Goal: Check status: Check status

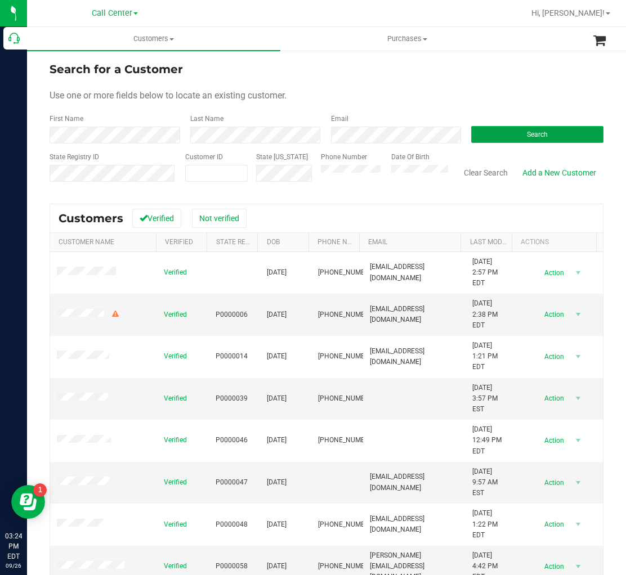
click at [472, 137] on button "Search" at bounding box center [537, 134] width 132 height 17
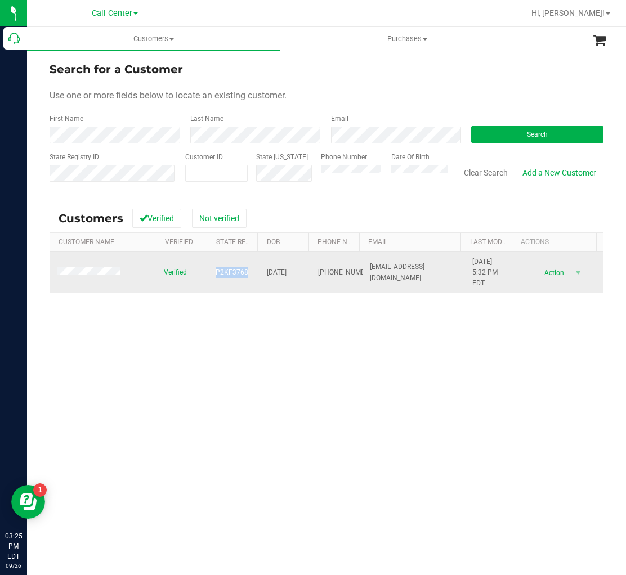
drag, startPoint x: 212, startPoint y: 273, endPoint x: 242, endPoint y: 274, distance: 29.8
click at [242, 274] on span "P2KF3768" at bounding box center [232, 272] width 33 height 11
copy span "P2KF3768"
drag, startPoint x: 259, startPoint y: 274, endPoint x: 299, endPoint y: 272, distance: 40.0
click at [299, 272] on td "[DATE]" at bounding box center [285, 273] width 51 height 42
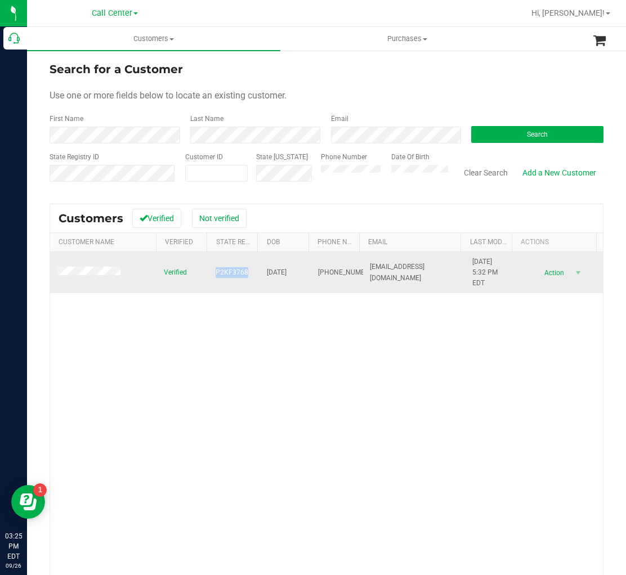
copy span "[DATE]"
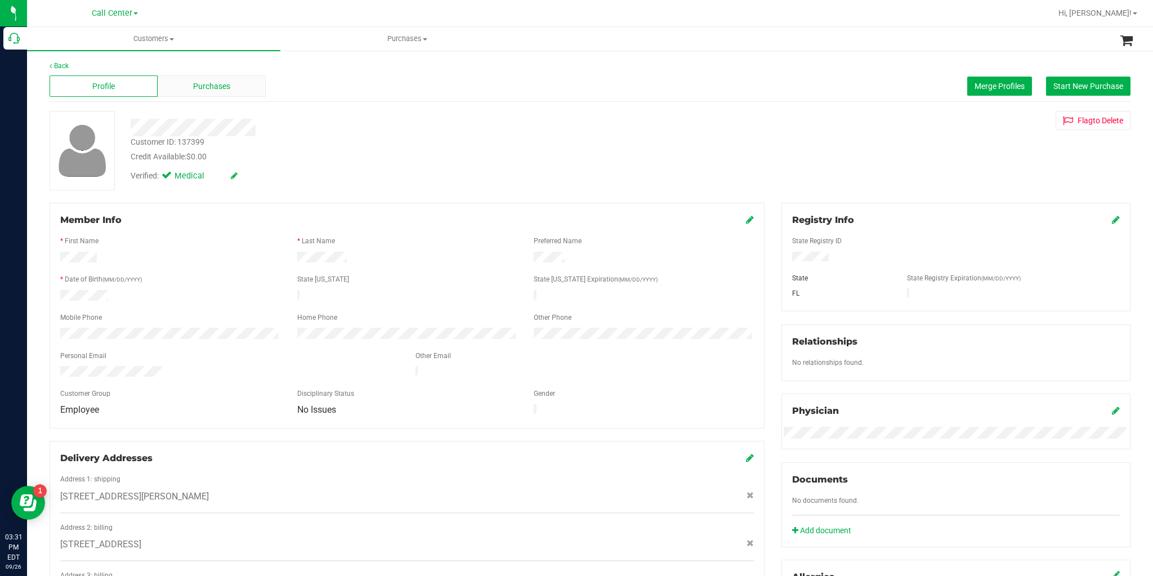
click at [202, 84] on span "Purchases" at bounding box center [211, 87] width 37 height 12
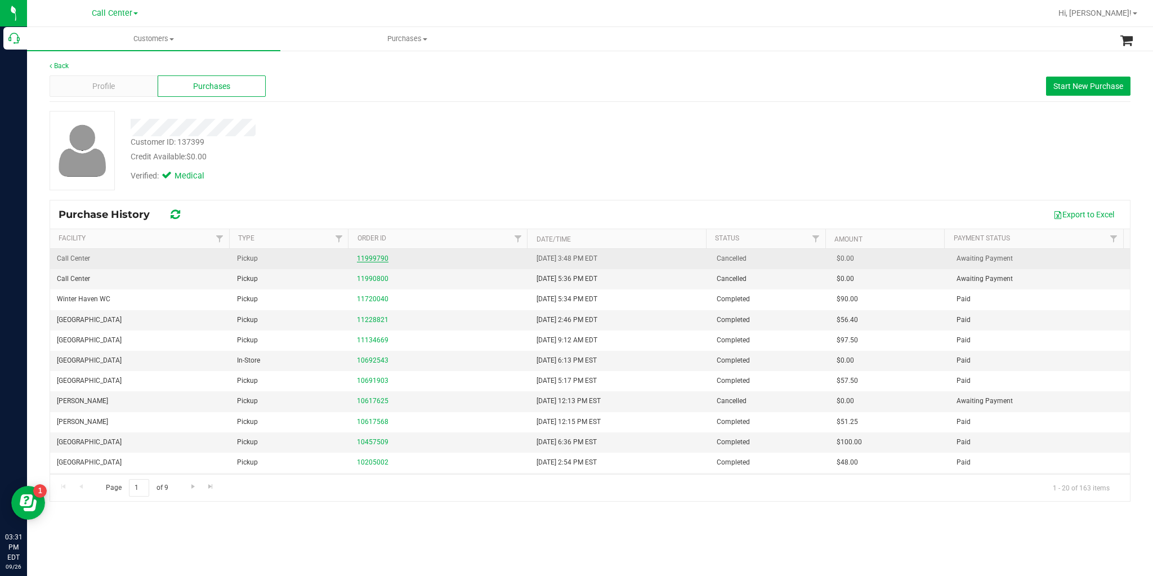
click at [379, 256] on link "11999790" at bounding box center [373, 258] width 32 height 8
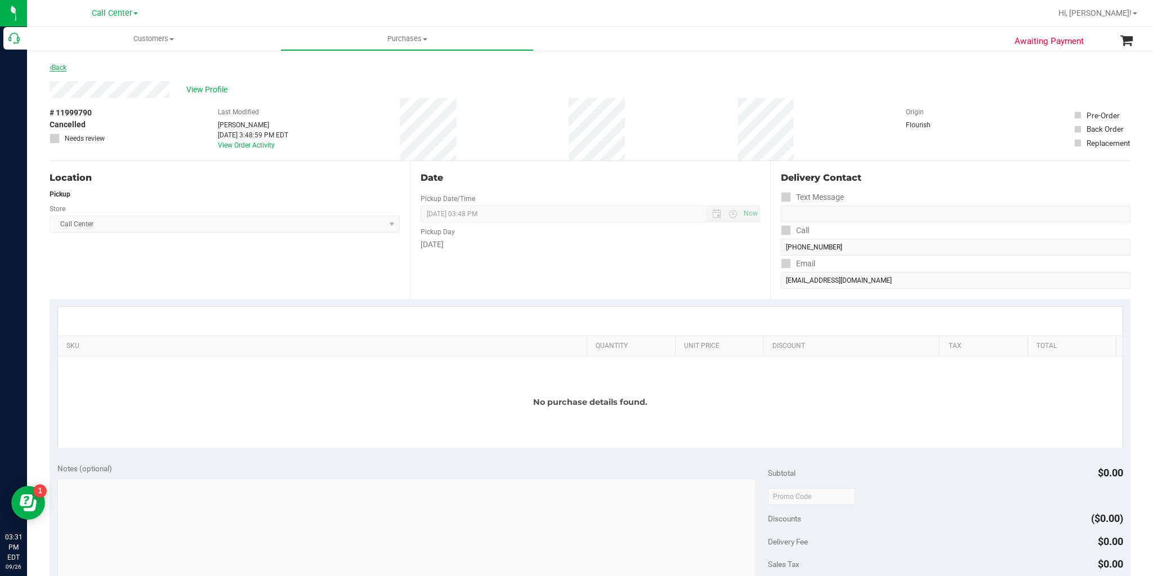
click at [50, 65] on icon at bounding box center [51, 67] width 2 height 7
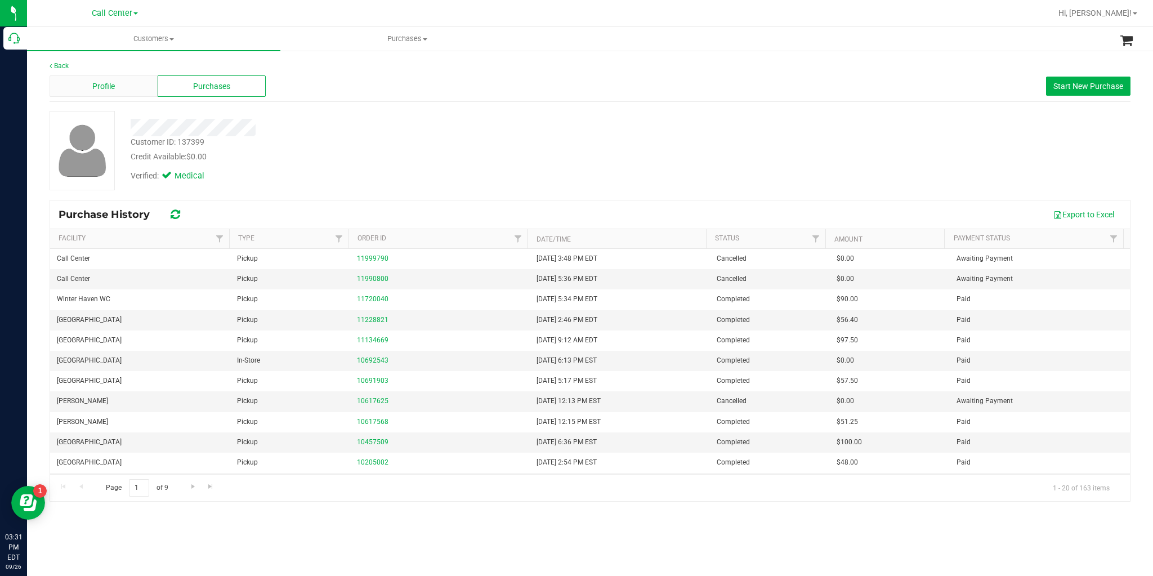
click at [70, 81] on div "Profile" at bounding box center [104, 85] width 108 height 21
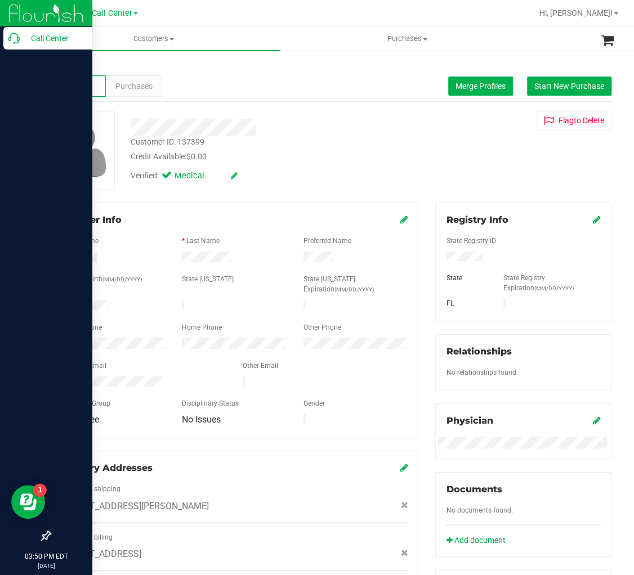
click at [36, 41] on p "Call Center" at bounding box center [54, 39] width 68 height 14
